Goal: Find specific page/section: Find specific page/section

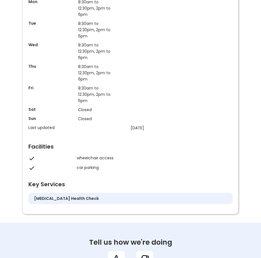
scroll to position [568, 0]
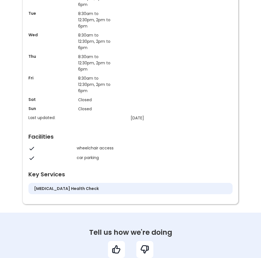
click at [76, 192] on h5 "[MEDICAL_DATA] health check" at bounding box center [66, 189] width 65 height 6
click at [68, 192] on h5 "[MEDICAL_DATA] health check" at bounding box center [66, 189] width 65 height 6
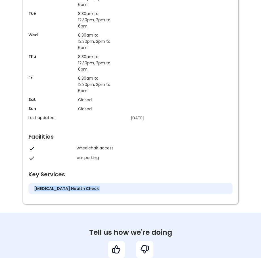
click at [68, 192] on h5 "[MEDICAL_DATA] health check" at bounding box center [66, 189] width 65 height 6
click at [72, 192] on h5 "[MEDICAL_DATA] health check" at bounding box center [66, 189] width 65 height 6
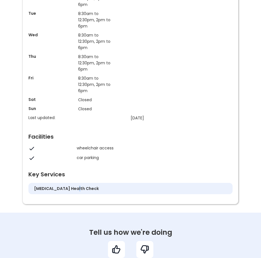
drag, startPoint x: 68, startPoint y: 194, endPoint x: 64, endPoint y: 194, distance: 3.7
click at [65, 192] on h5 "[MEDICAL_DATA] health check" at bounding box center [66, 189] width 65 height 6
click at [61, 191] on h5 "[MEDICAL_DATA] health check" at bounding box center [66, 189] width 65 height 6
click at [58, 192] on h5 "[MEDICAL_DATA] health check" at bounding box center [66, 189] width 65 height 6
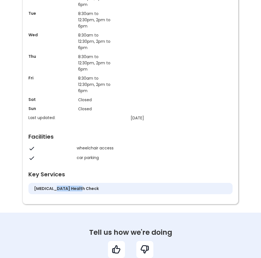
click at [58, 192] on h5 "[MEDICAL_DATA] health check" at bounding box center [66, 189] width 65 height 6
click at [60, 192] on h5 "[MEDICAL_DATA] health check" at bounding box center [66, 189] width 65 height 6
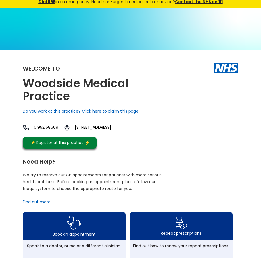
scroll to position [0, 0]
